Goal: Task Accomplishment & Management: Manage account settings

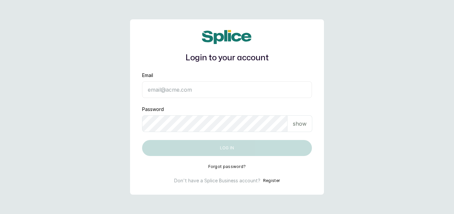
type input "shopanoint@gmail.com"
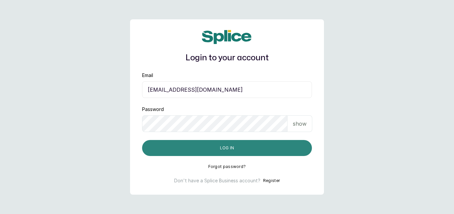
click at [211, 149] on button "Log in" at bounding box center [227, 148] width 170 height 16
